Goal: Find specific page/section: Find specific page/section

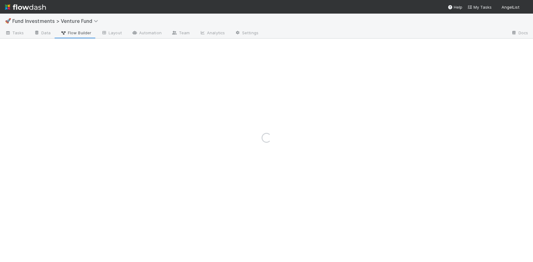
click at [55, 19] on div "Loading..." at bounding box center [266, 138] width 533 height 248
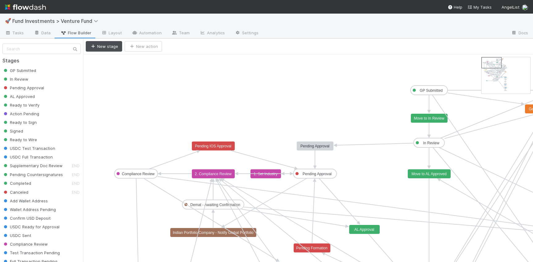
click at [89, 24] on span "Fund Investments > Venture Fund" at bounding box center [59, 20] width 94 height 7
click at [89, 20] on span "Fund Investments > Venture Fund" at bounding box center [56, 21] width 89 height 6
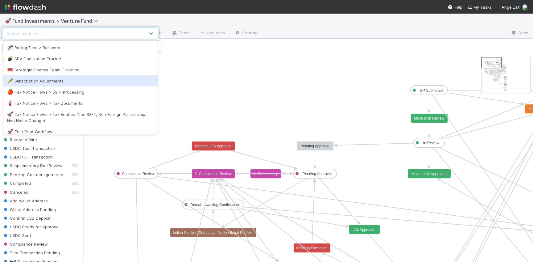
scroll to position [338, 0]
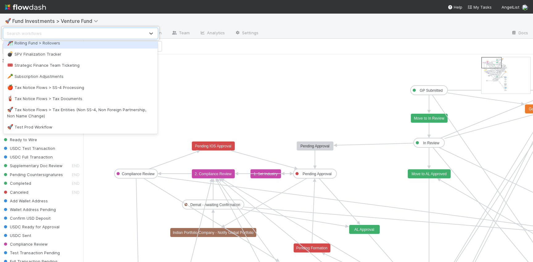
click at [17, 9] on div "option Rolling Fund > Rollovers focused, 31 of 38. 38 results available. Use Up…" at bounding box center [266, 131] width 533 height 262
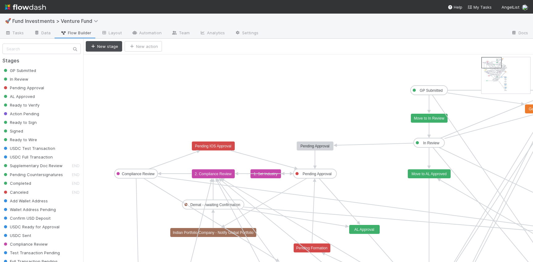
click at [8, 9] on img at bounding box center [25, 7] width 41 height 10
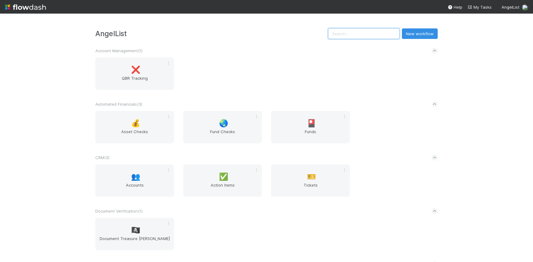
click at [378, 33] on input "text" at bounding box center [363, 33] width 71 height 10
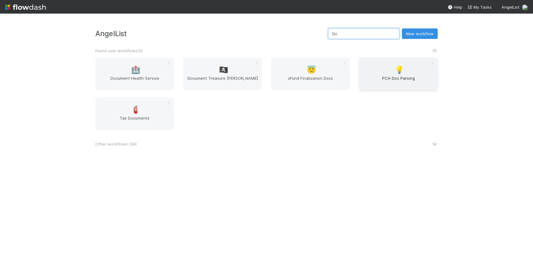
type input "D"
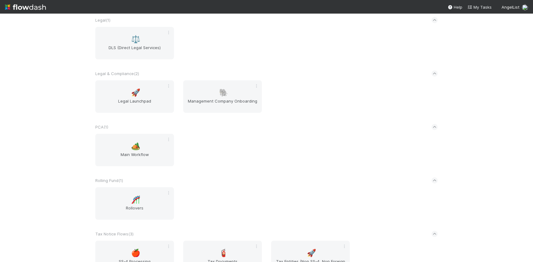
scroll to position [596, 0]
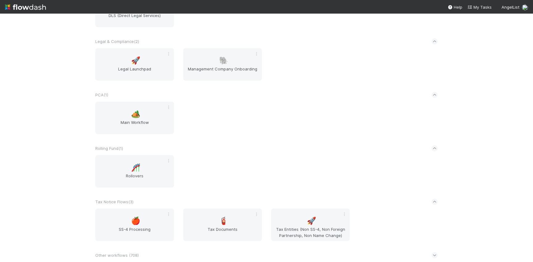
click at [130, 252] on span "Other workflows ( 708 )" at bounding box center [117, 255] width 44 height 6
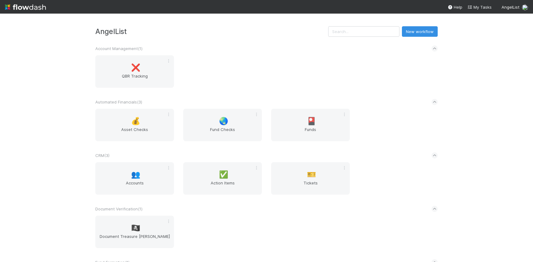
scroll to position [17, 0]
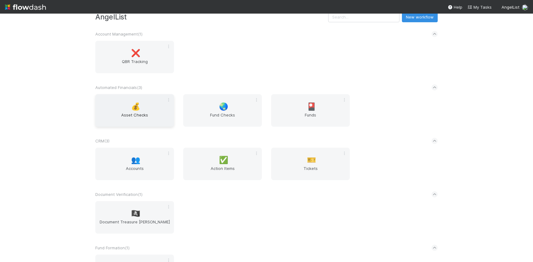
click at [135, 113] on span "Asset Checks" at bounding box center [135, 118] width 74 height 12
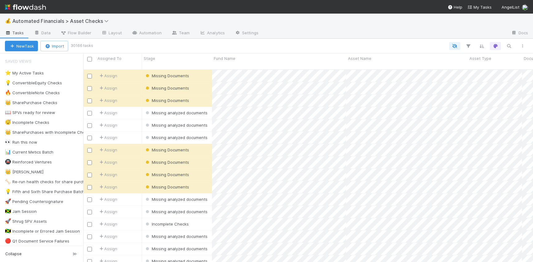
scroll to position [0, 0]
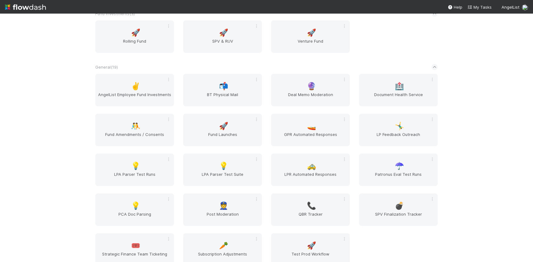
scroll to position [305, 0]
